Goal: Navigation & Orientation: Find specific page/section

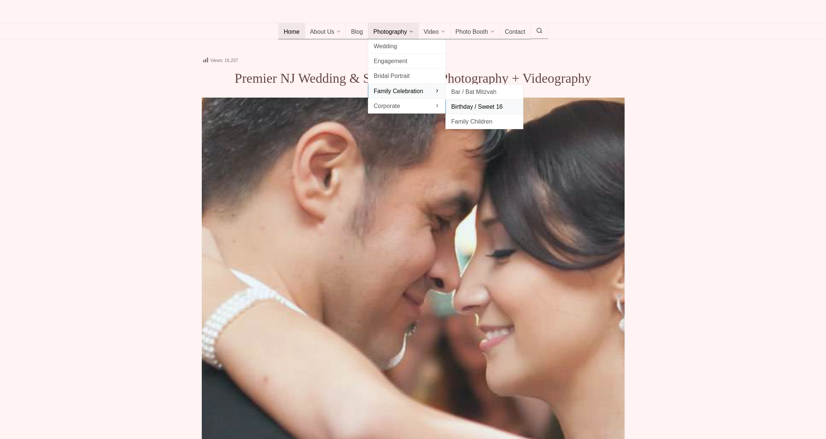
click at [473, 112] on span "Birthday / Sweet 16" at bounding box center [484, 107] width 67 height 10
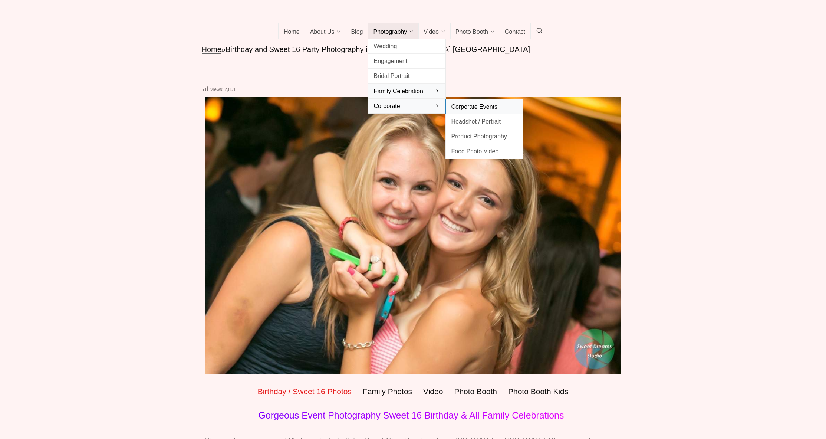
click at [468, 112] on span "Corporate Events" at bounding box center [484, 107] width 67 height 10
